Goal: Use online tool/utility: Utilize a website feature to perform a specific function

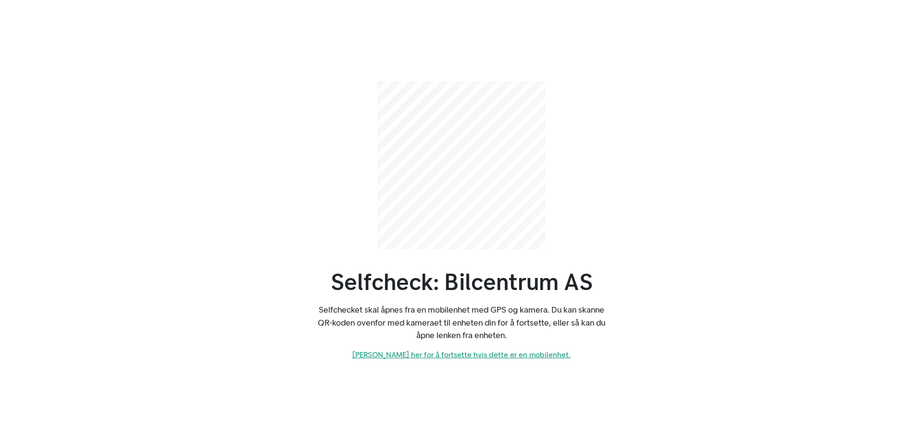
click at [511, 354] on link "[PERSON_NAME] her for å fortsette hvis dette er en mobilenhet." at bounding box center [461, 354] width 218 height 9
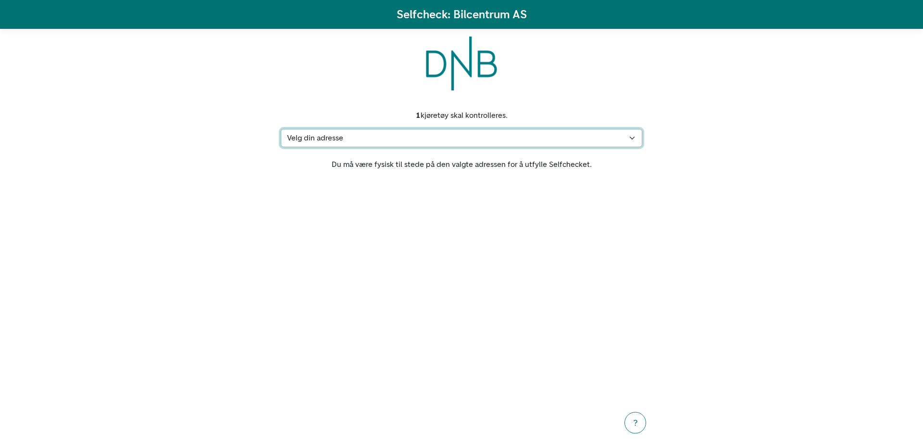
click at [504, 144] on select "Velg din adresse [STREET_ADDRESS] Min adresse mangler" at bounding box center [462, 138] width 362 height 18
select select "299"
click at [281, 129] on select "Velg din adresse [STREET_ADDRESS] Min adresse mangler" at bounding box center [462, 138] width 362 height 18
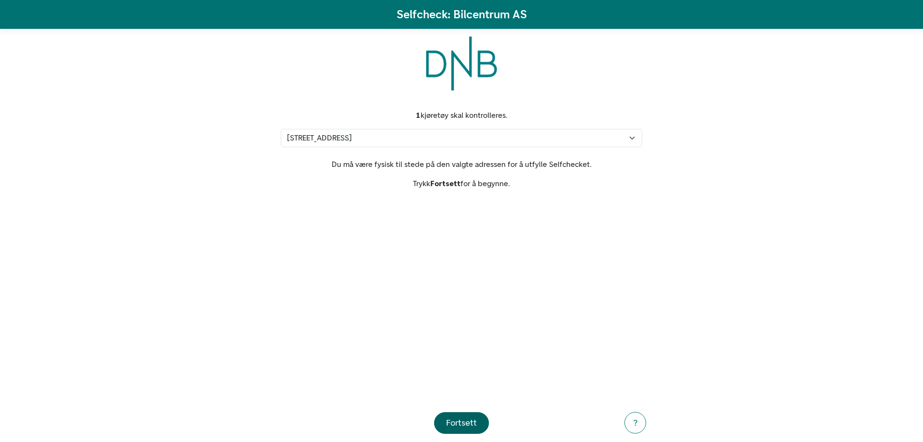
click at [479, 424] on button "Fortsett" at bounding box center [461, 423] width 55 height 22
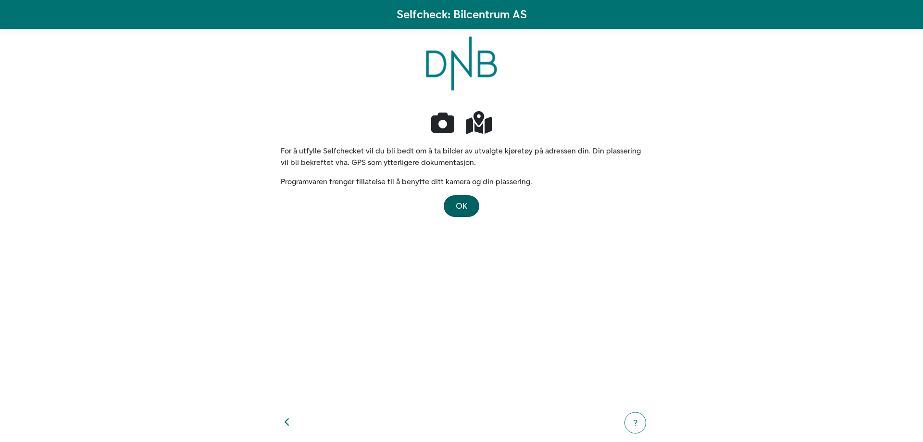
click at [461, 208] on span "OK" at bounding box center [462, 205] width 12 height 11
click at [464, 208] on span "OK" at bounding box center [462, 205] width 12 height 11
